Goal: Information Seeking & Learning: Learn about a topic

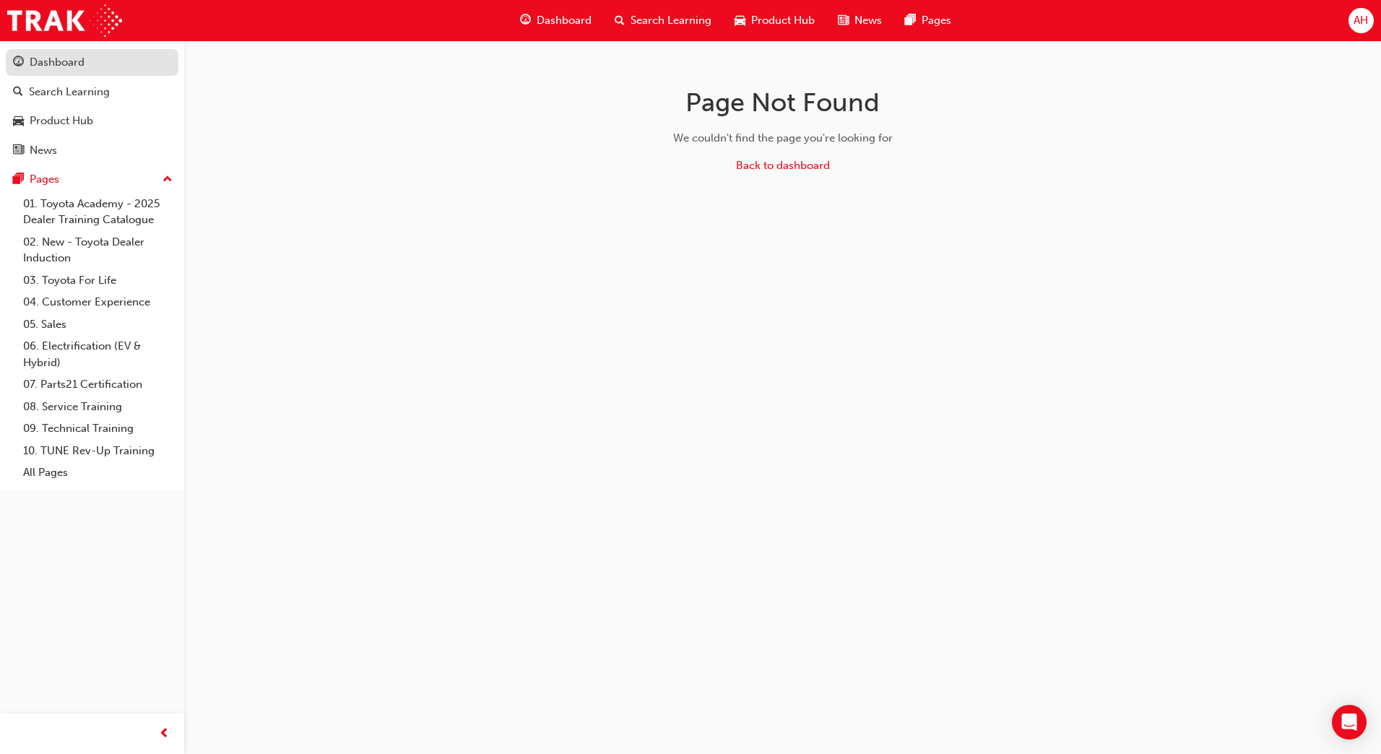
click at [50, 57] on div "Dashboard" at bounding box center [57, 62] width 55 height 17
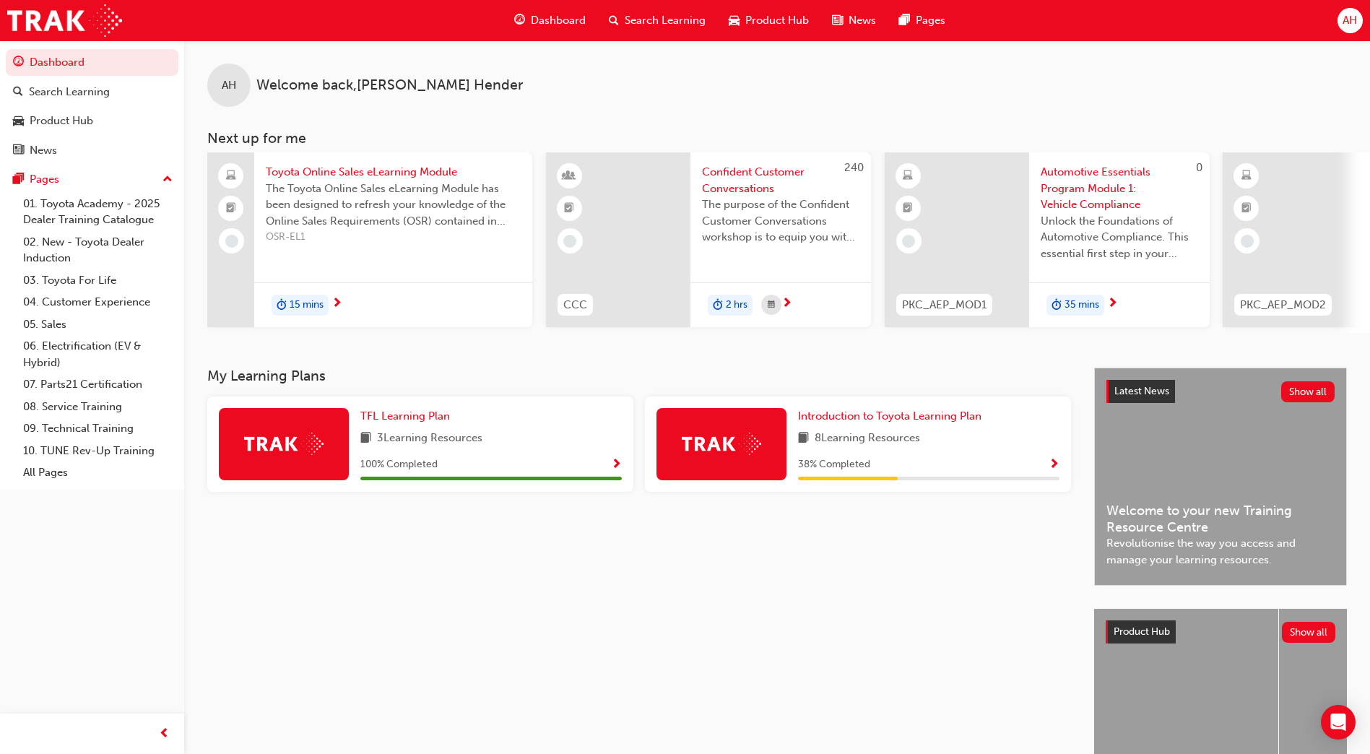
click at [753, 443] on img at bounding box center [721, 444] width 79 height 22
click at [859, 423] on span "Introduction to Toyota Learning Plan" at bounding box center [889, 416] width 183 height 13
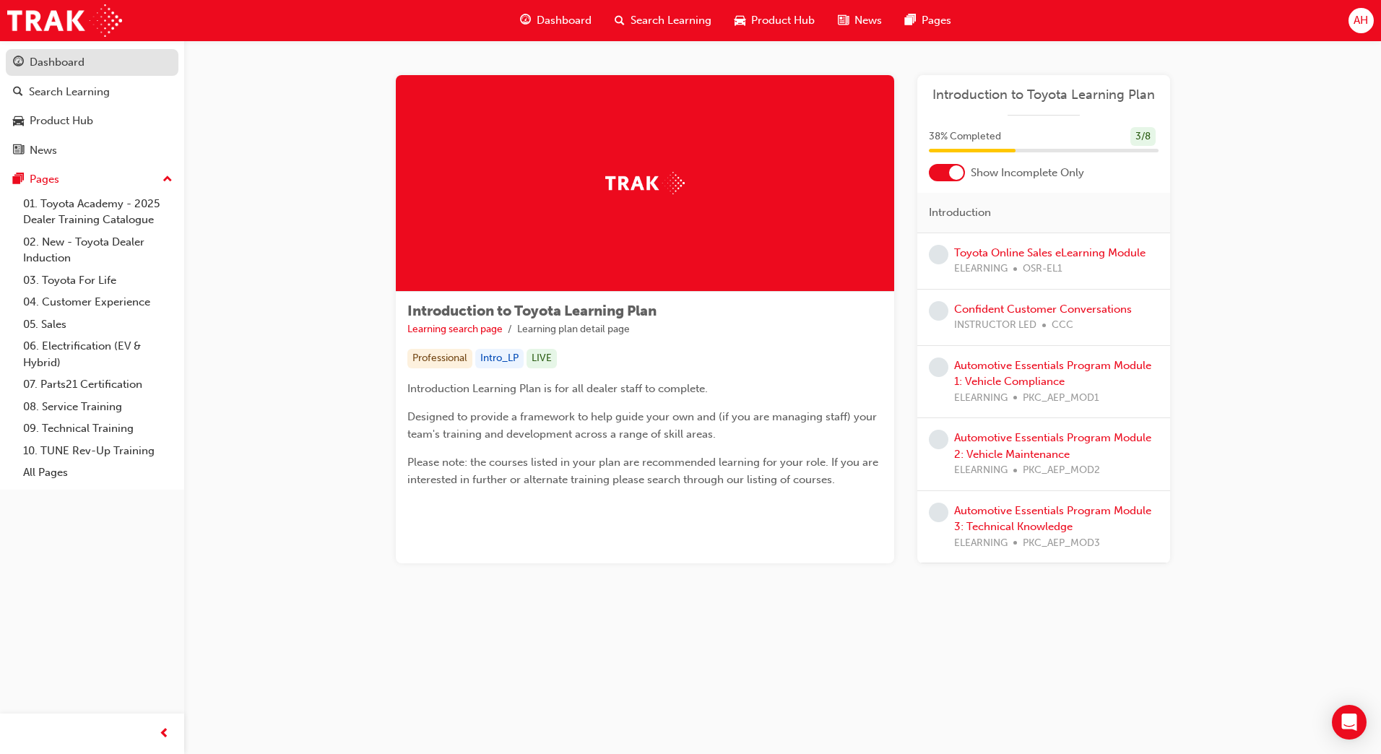
click at [48, 60] on div "Dashboard" at bounding box center [57, 62] width 55 height 17
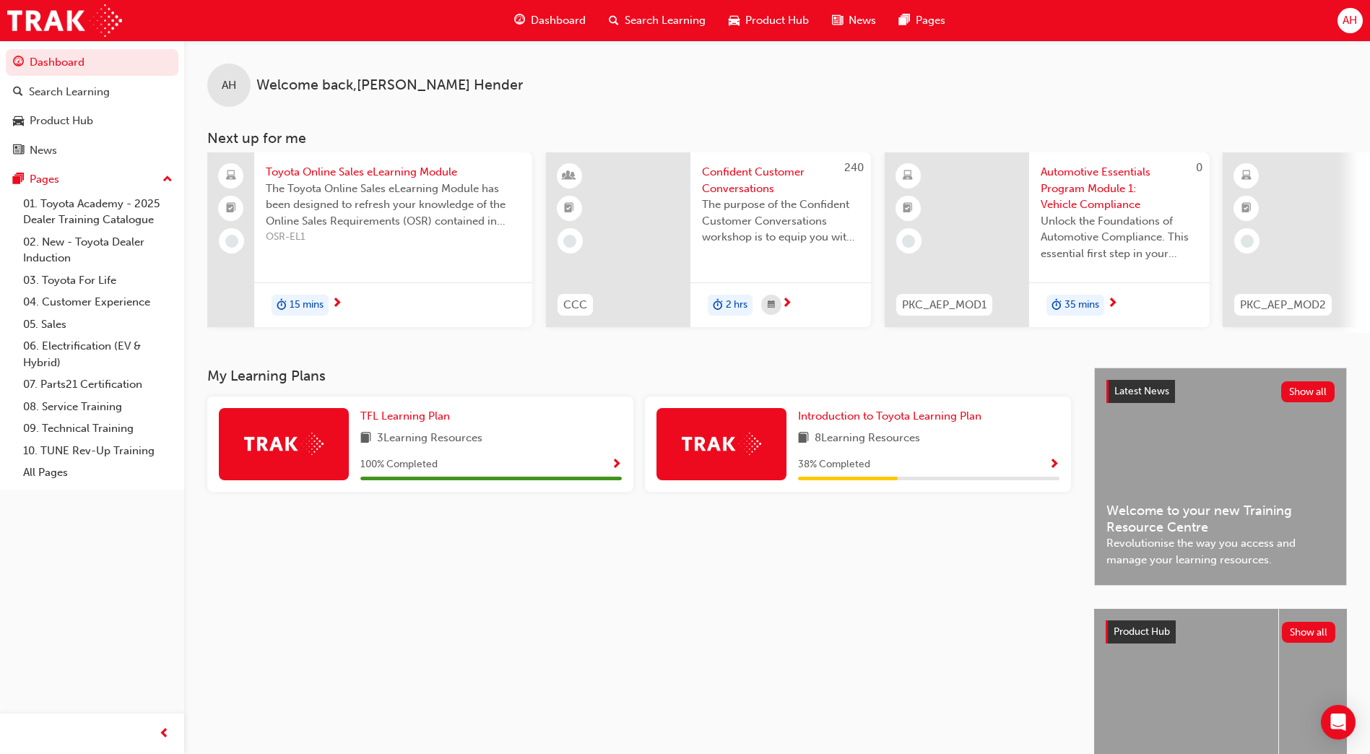
click at [656, 20] on span "Search Learning" at bounding box center [665, 20] width 81 height 17
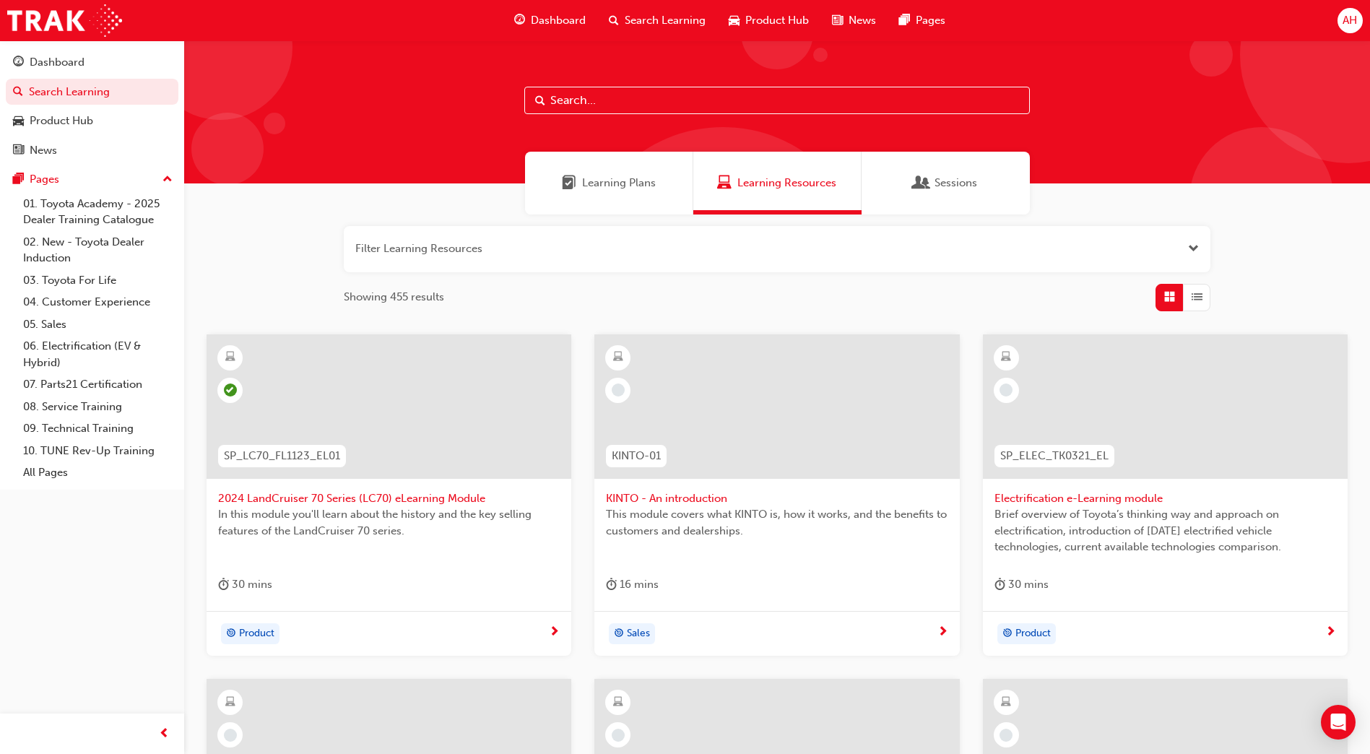
click at [774, 22] on span "Product Hub" at bounding box center [777, 20] width 64 height 17
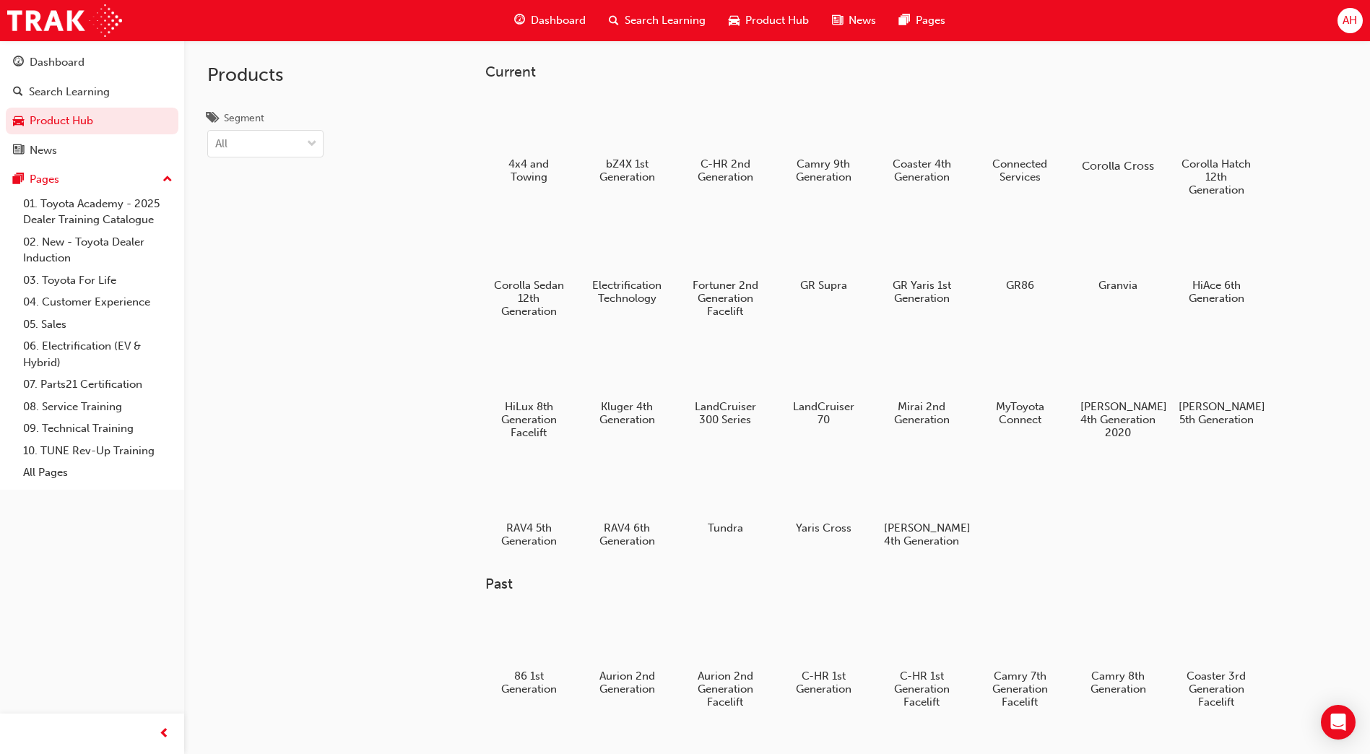
click at [1117, 124] on div at bounding box center [1118, 124] width 80 height 58
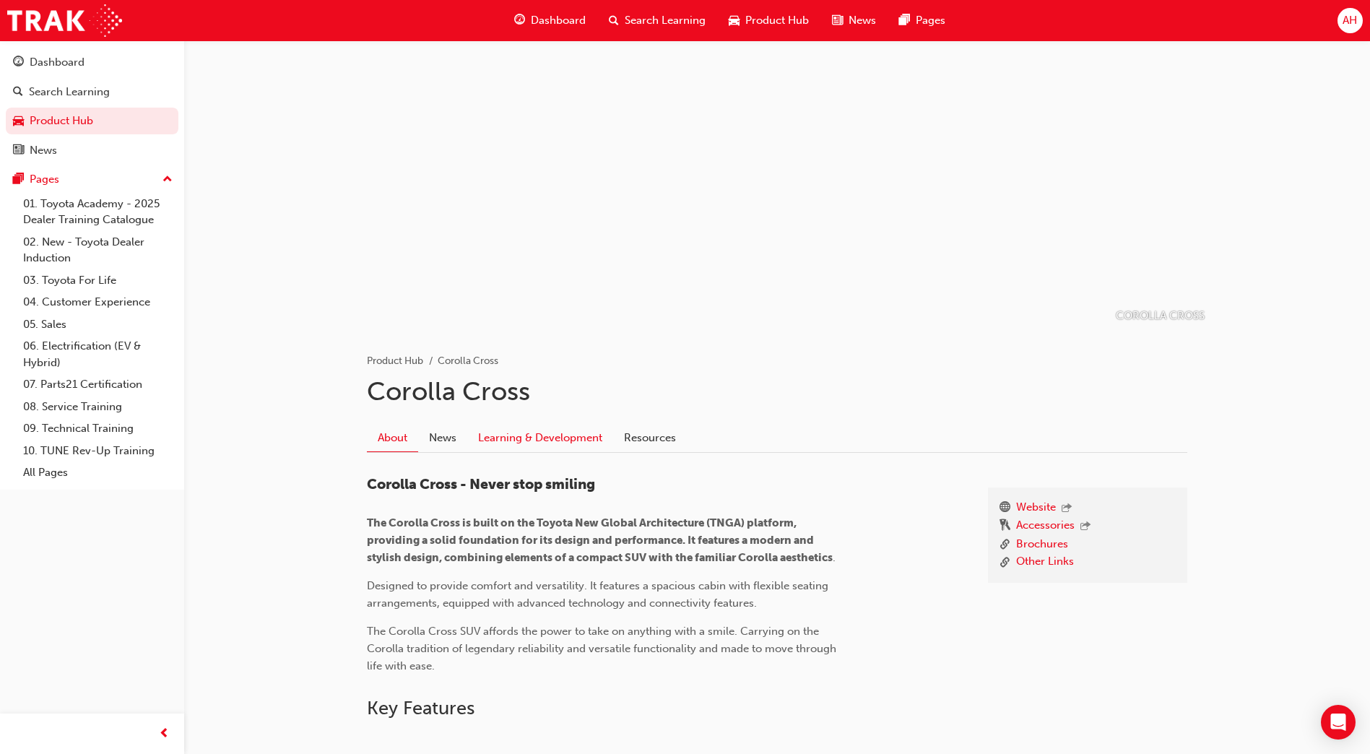
click at [535, 436] on link "Learning & Development" at bounding box center [540, 437] width 146 height 27
